Goal: Check status: Check status

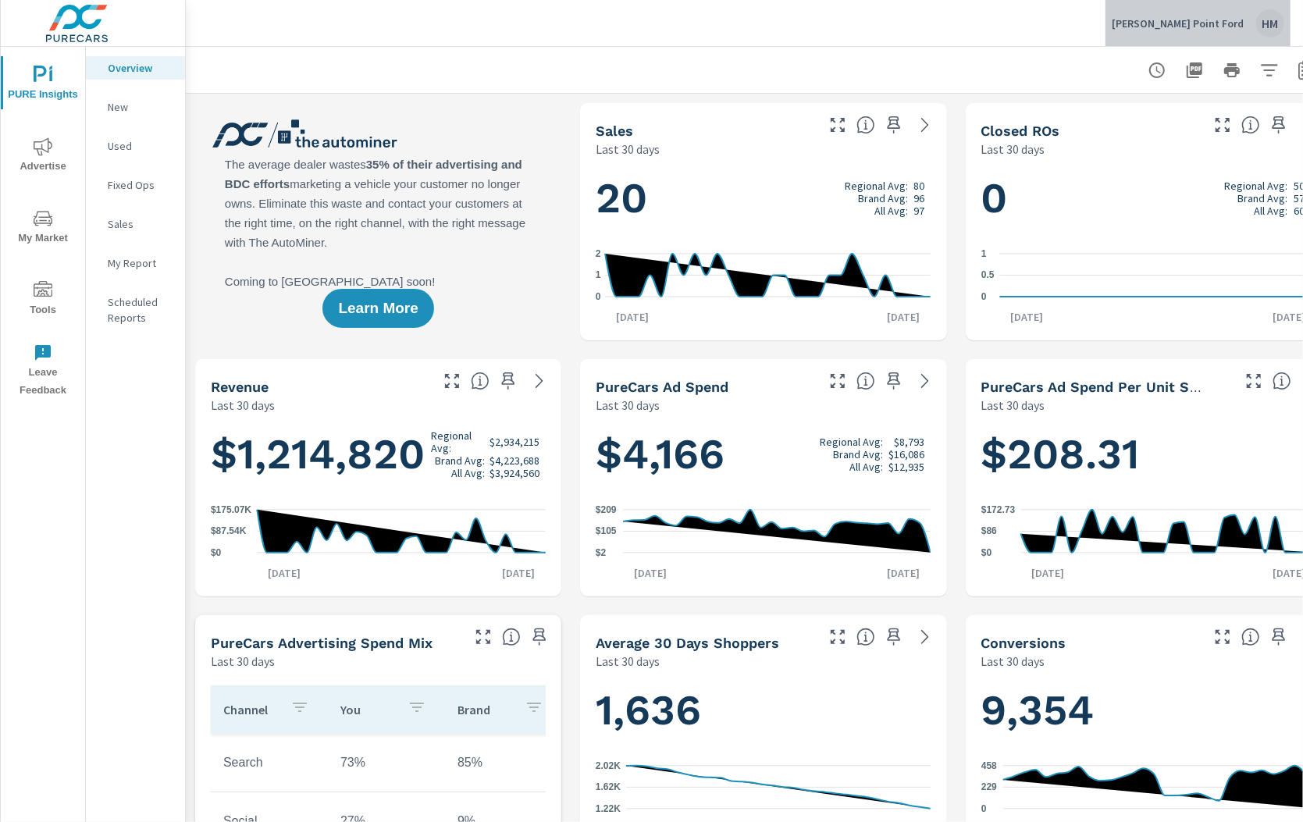
click at [1253, 17] on div "[PERSON_NAME] Point [PERSON_NAME]" at bounding box center [1198, 23] width 173 height 28
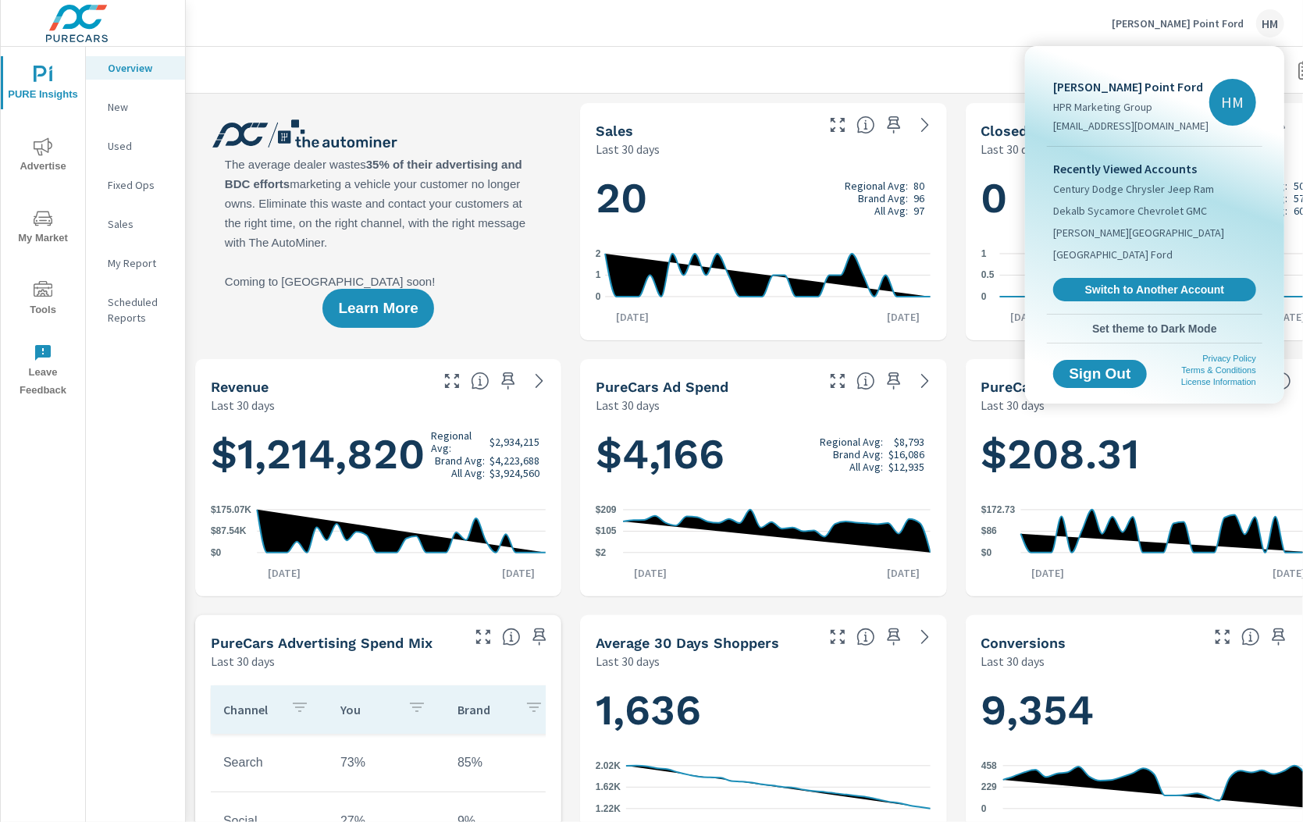
click at [981, 32] on div at bounding box center [651, 411] width 1303 height 822
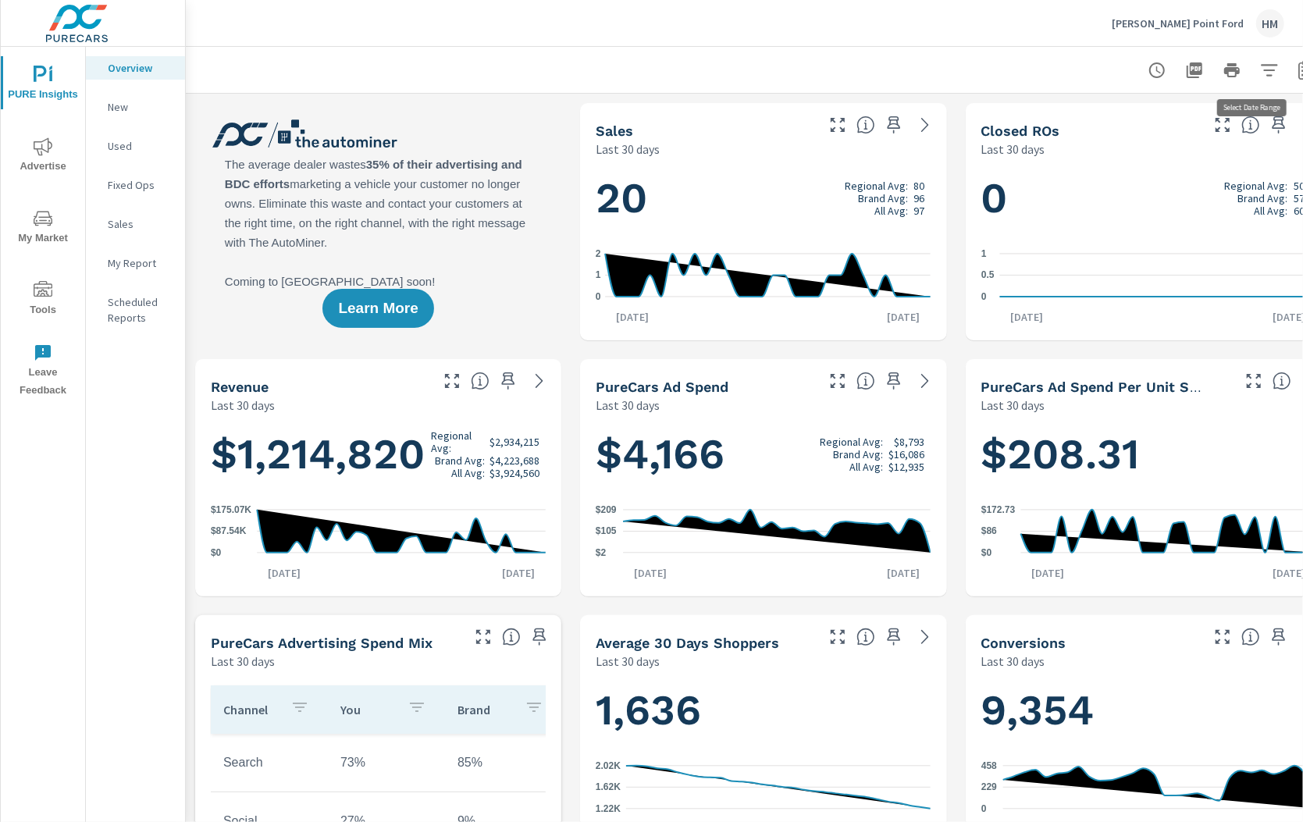
click at [1291, 69] on button "button" at bounding box center [1306, 70] width 31 height 31
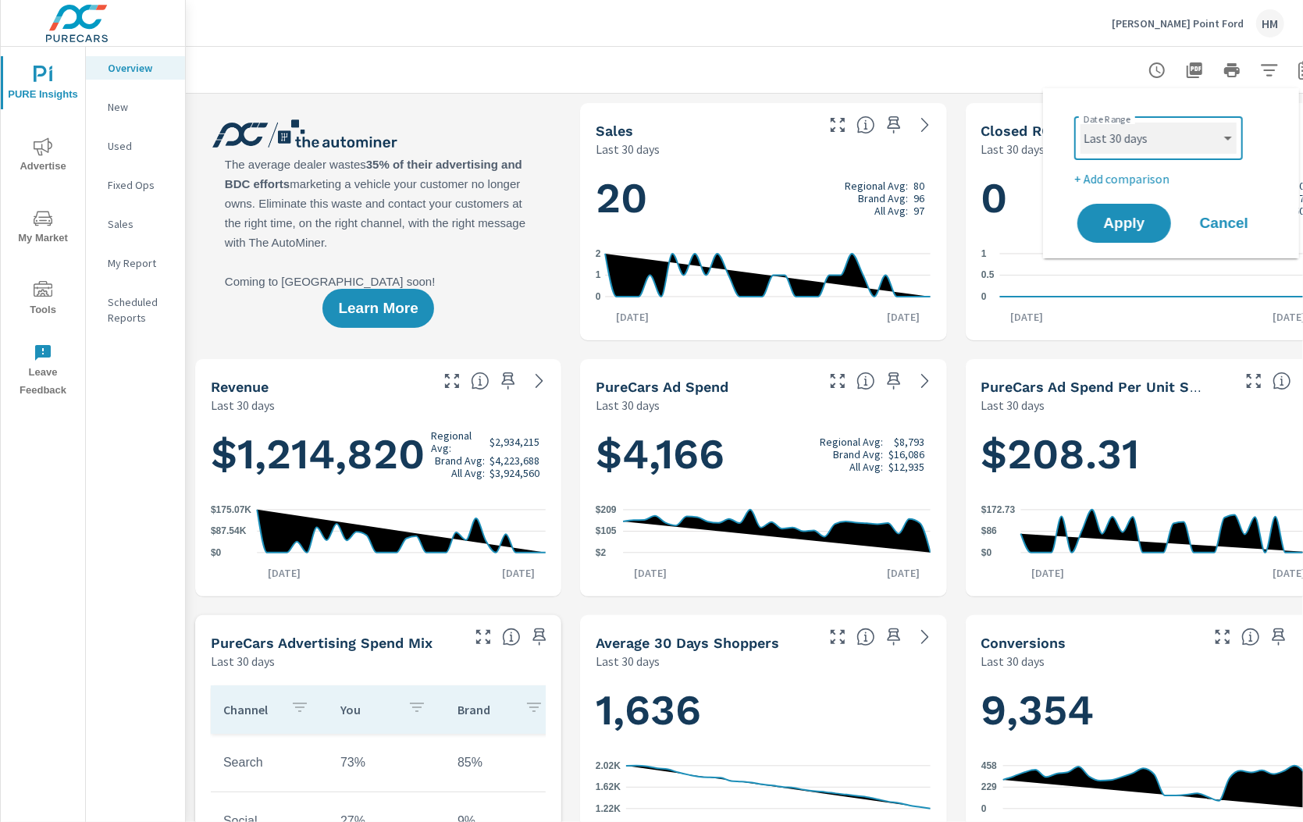
select select "Month to date"
click at [1132, 184] on p "+ Add comparison" at bounding box center [1174, 178] width 200 height 19
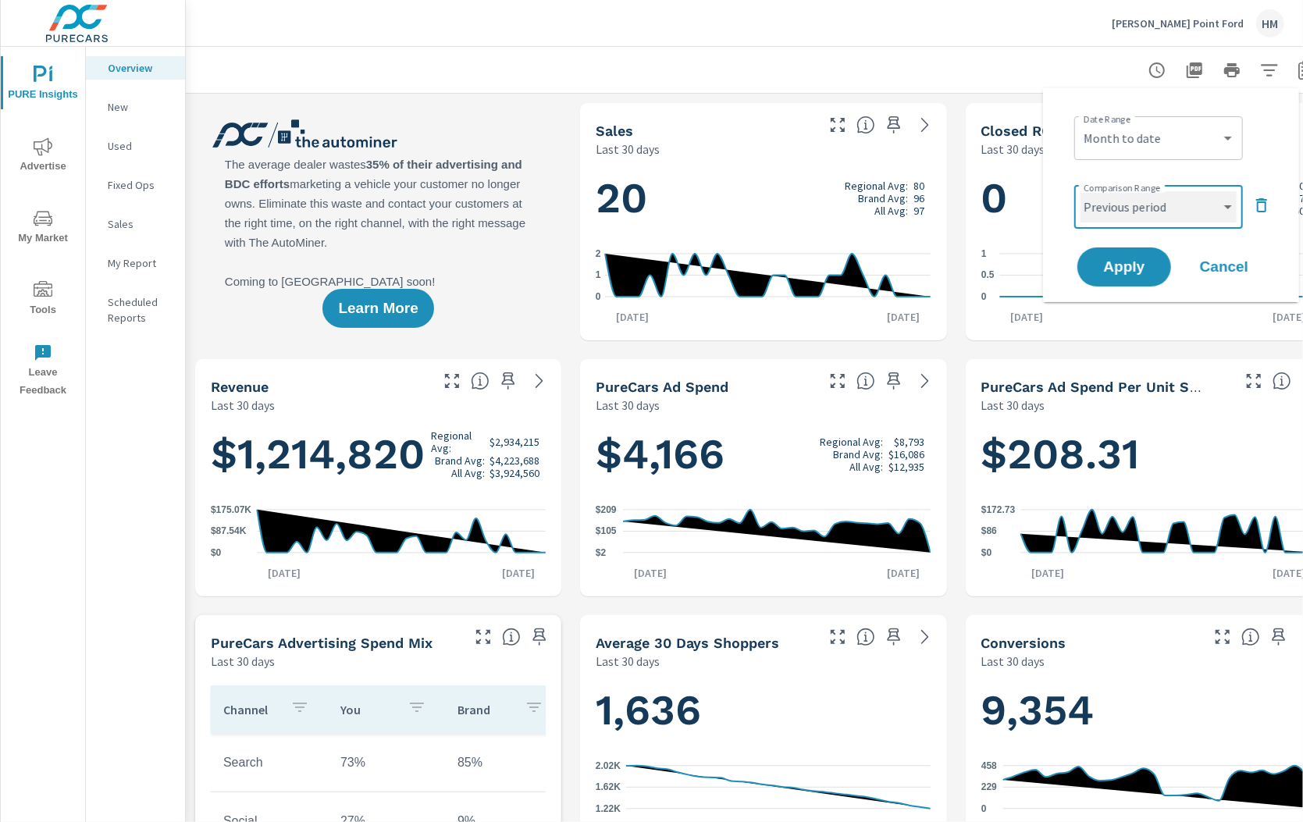
select select "Previous month"
click at [1122, 267] on span "Apply" at bounding box center [1124, 267] width 64 height 15
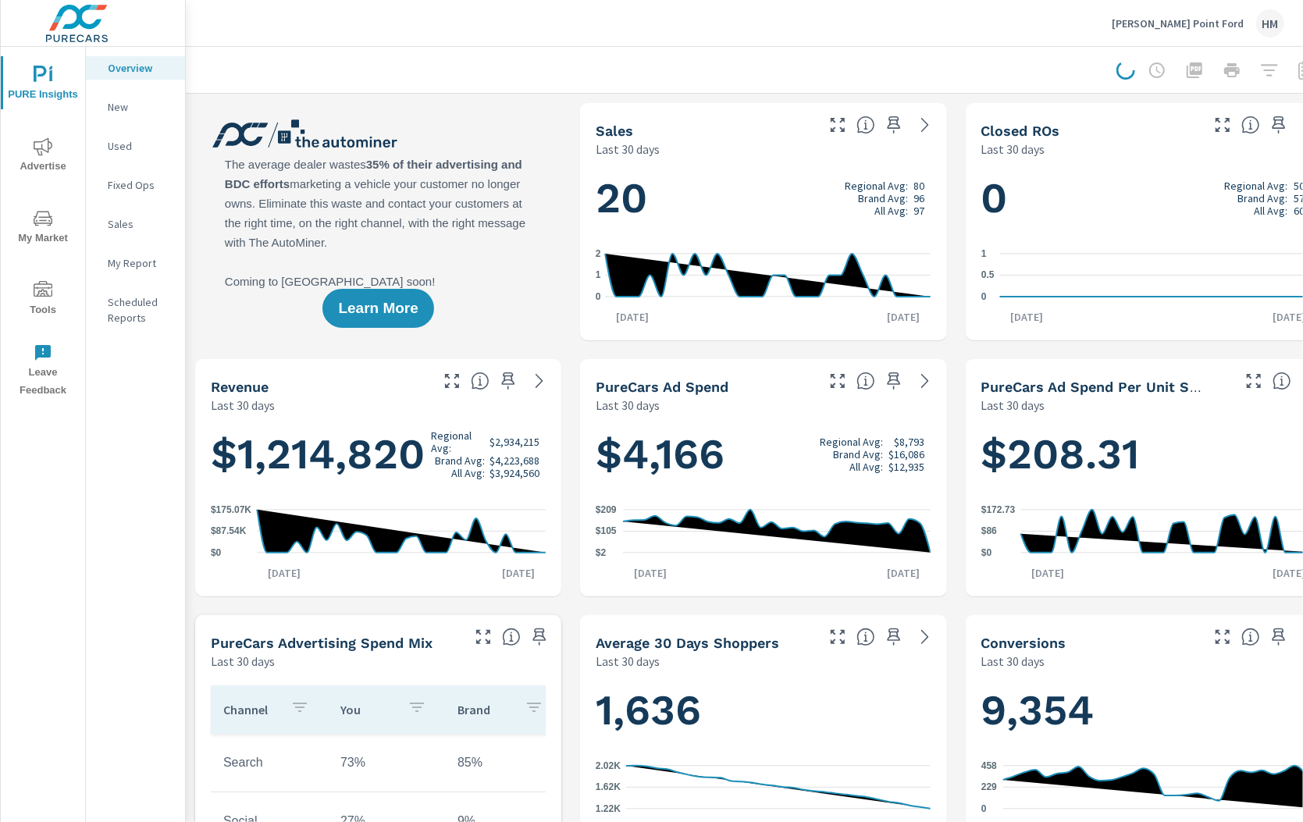
click at [44, 148] on icon "nav menu" at bounding box center [43, 146] width 19 height 19
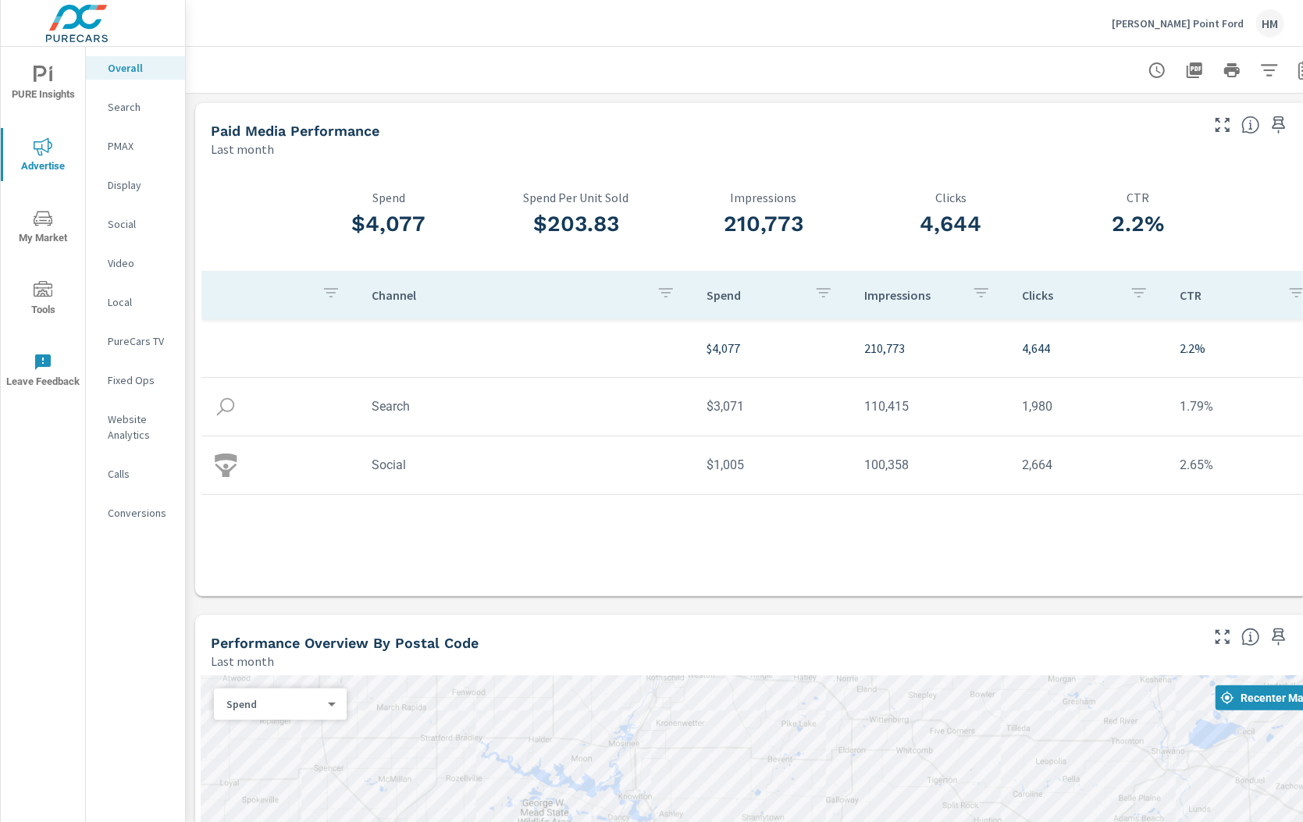
scroll to position [413, 0]
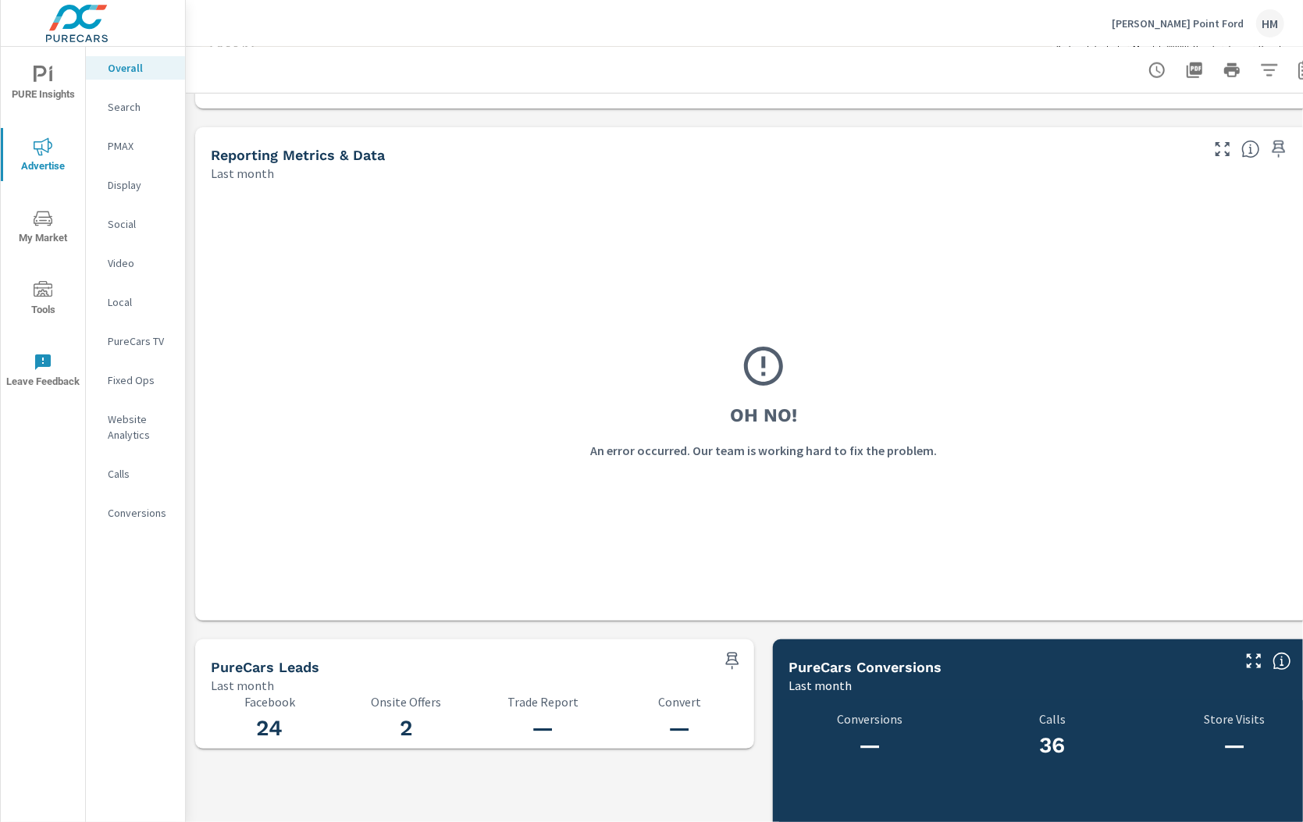
scroll to position [1448, 0]
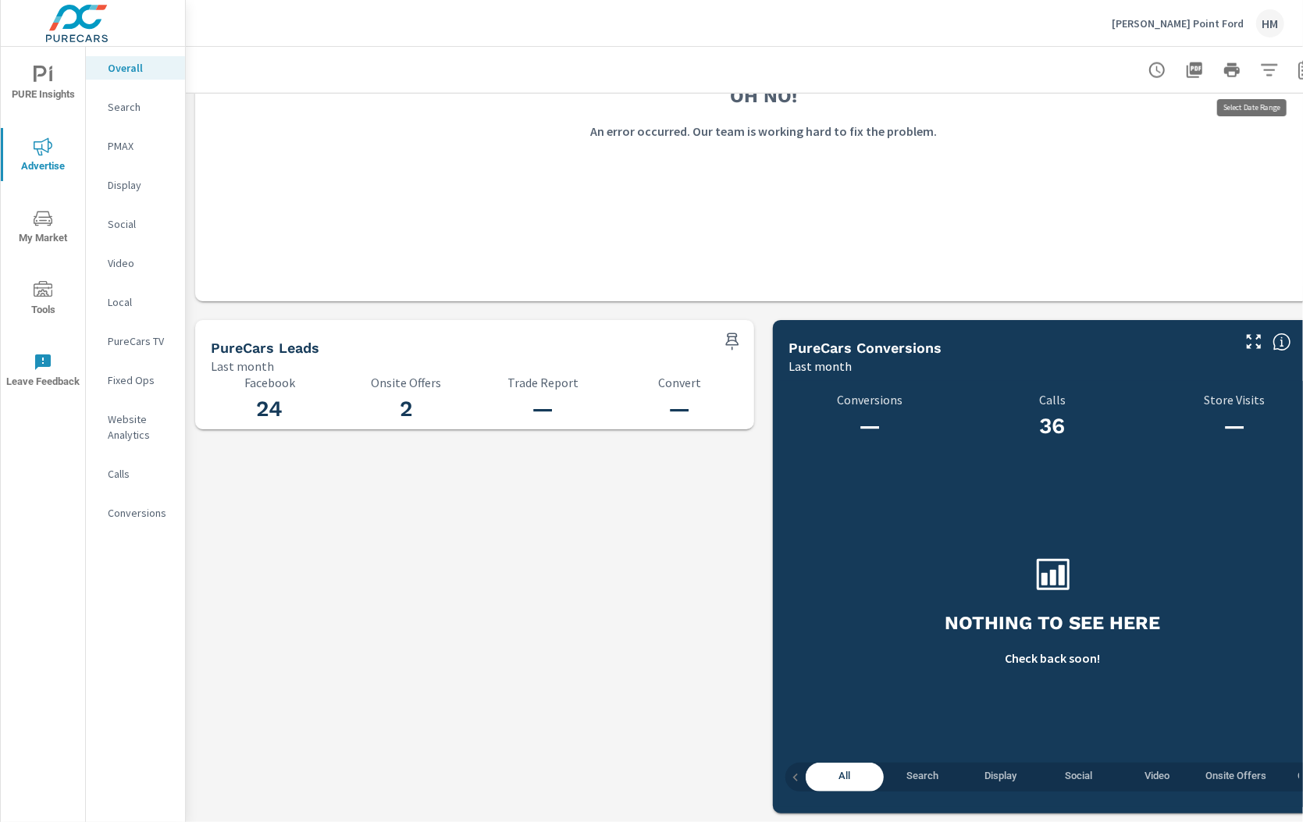
click at [1298, 69] on icon "button" at bounding box center [1307, 70] width 19 height 19
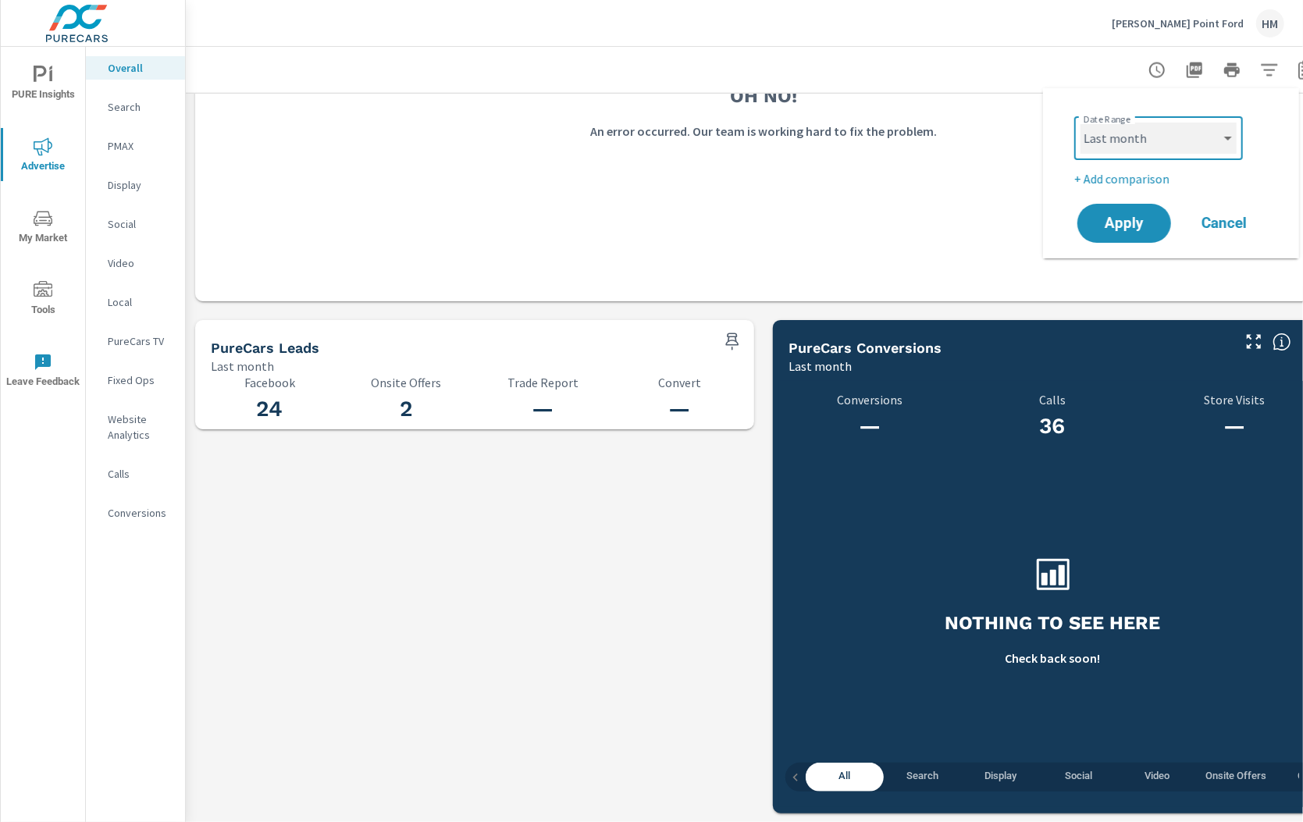
select select "Month to date"
click at [1144, 216] on span "Apply" at bounding box center [1124, 223] width 64 height 15
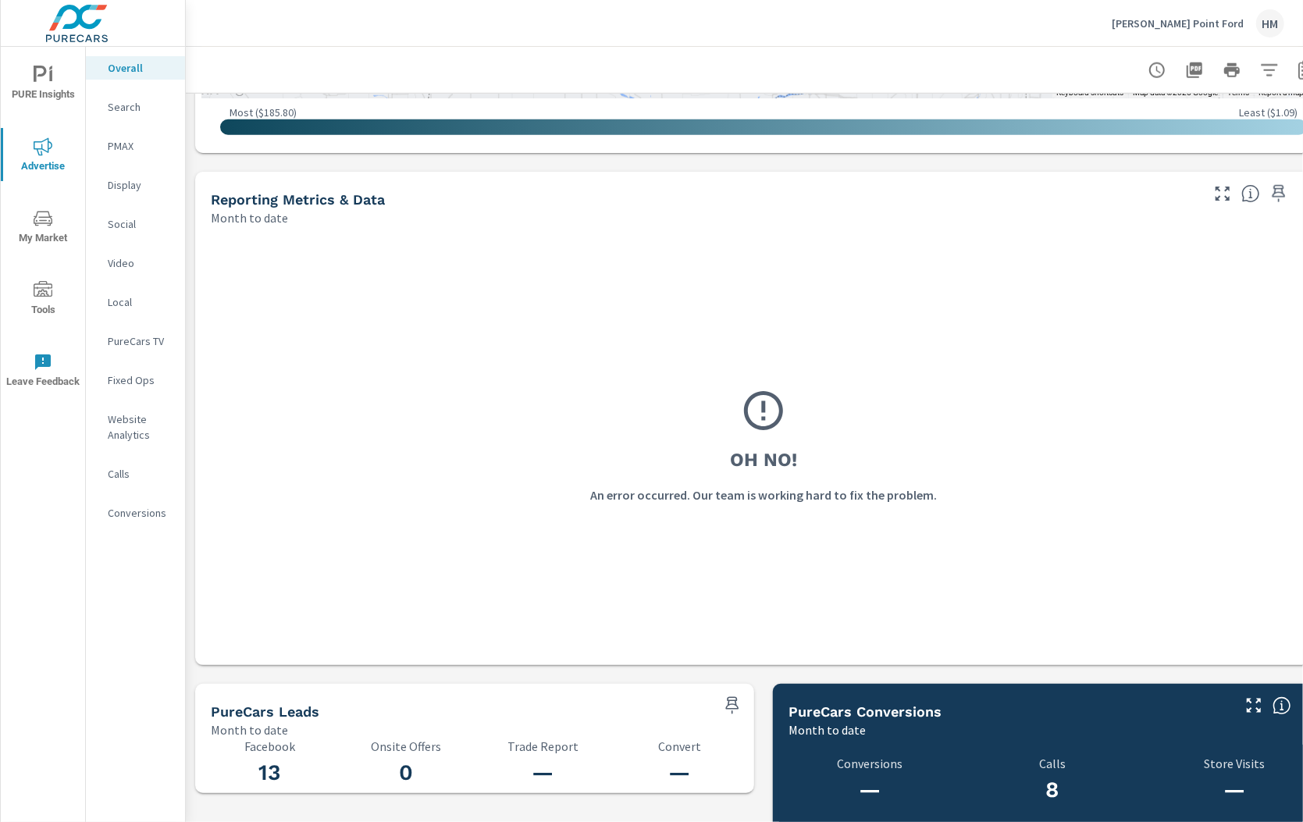
scroll to position [1365, 0]
